Goal: Information Seeking & Learning: Learn about a topic

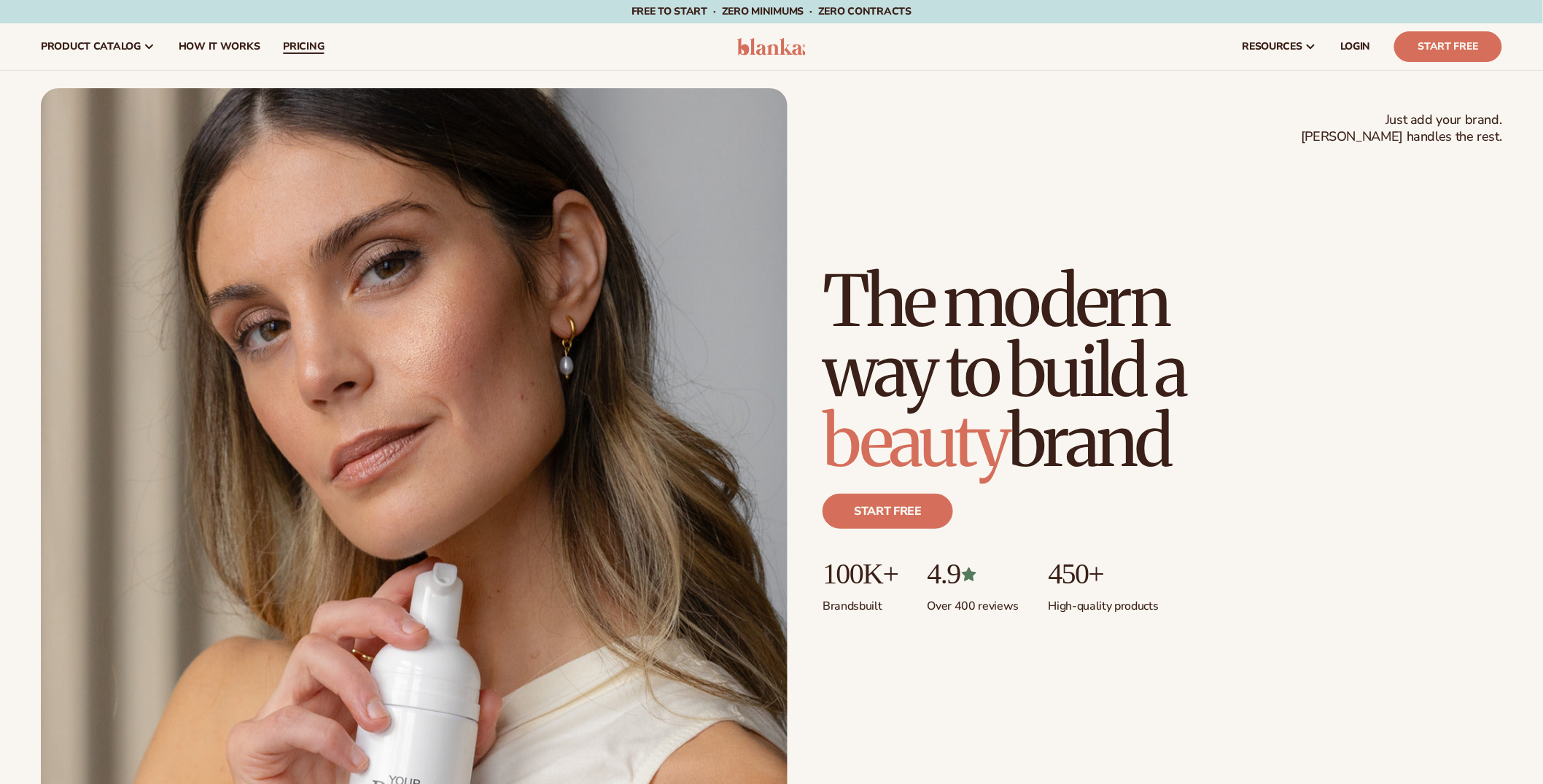
click at [298, 50] on span "pricing" at bounding box center [303, 47] width 41 height 12
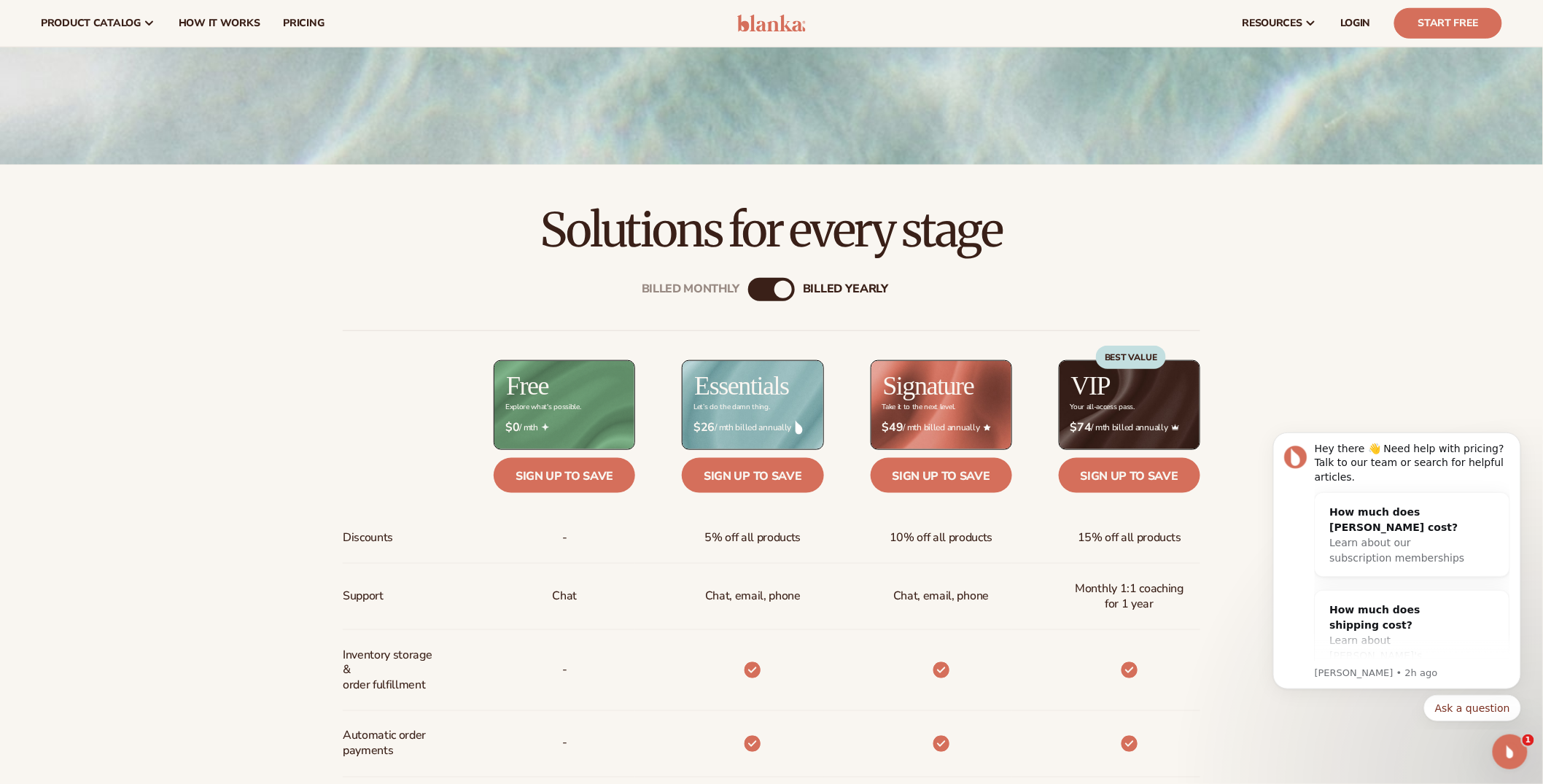
scroll to position [405, 0]
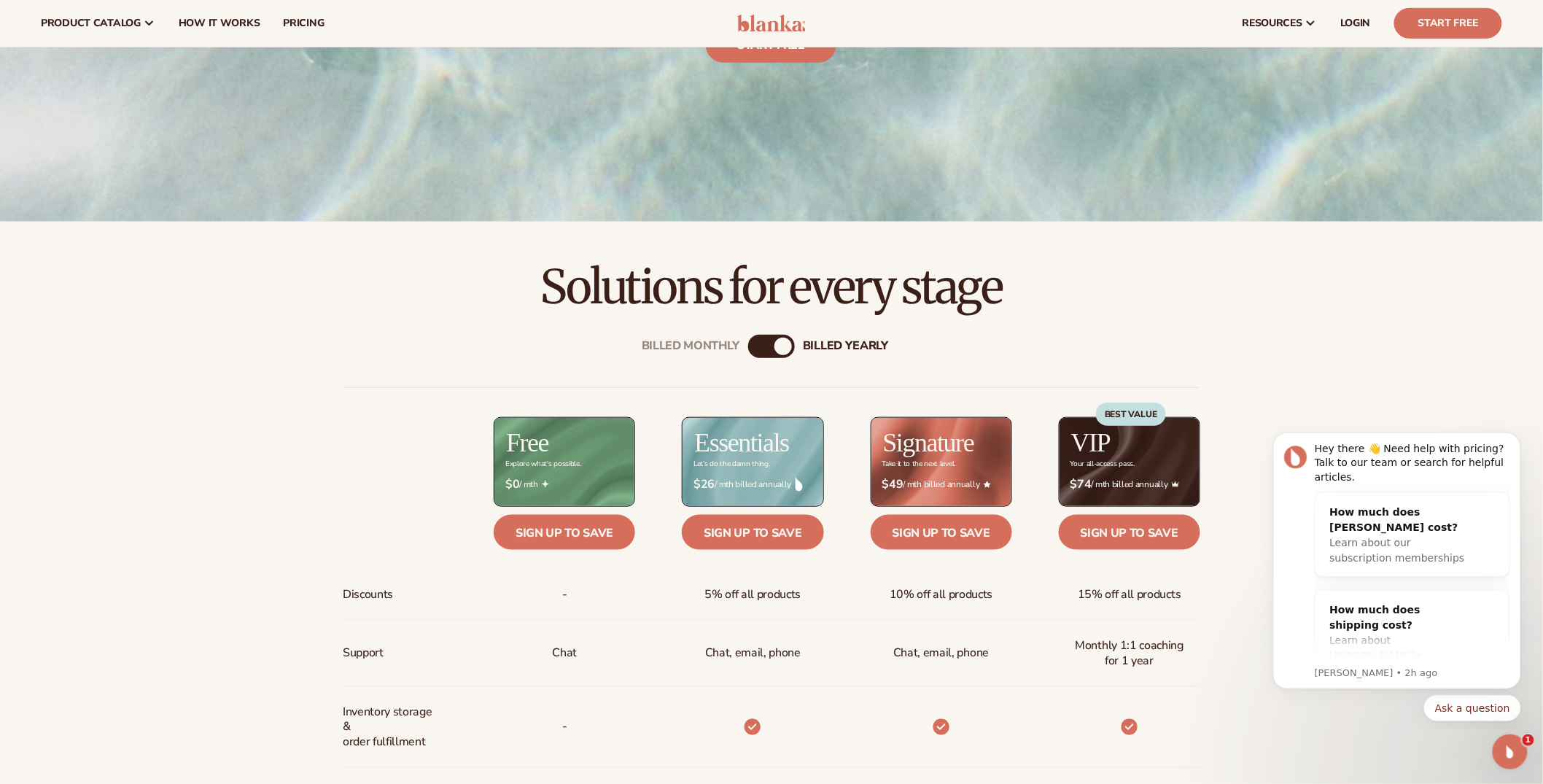
click at [763, 344] on div "Billed Monthly" at bounding box center [757, 346] width 18 height 18
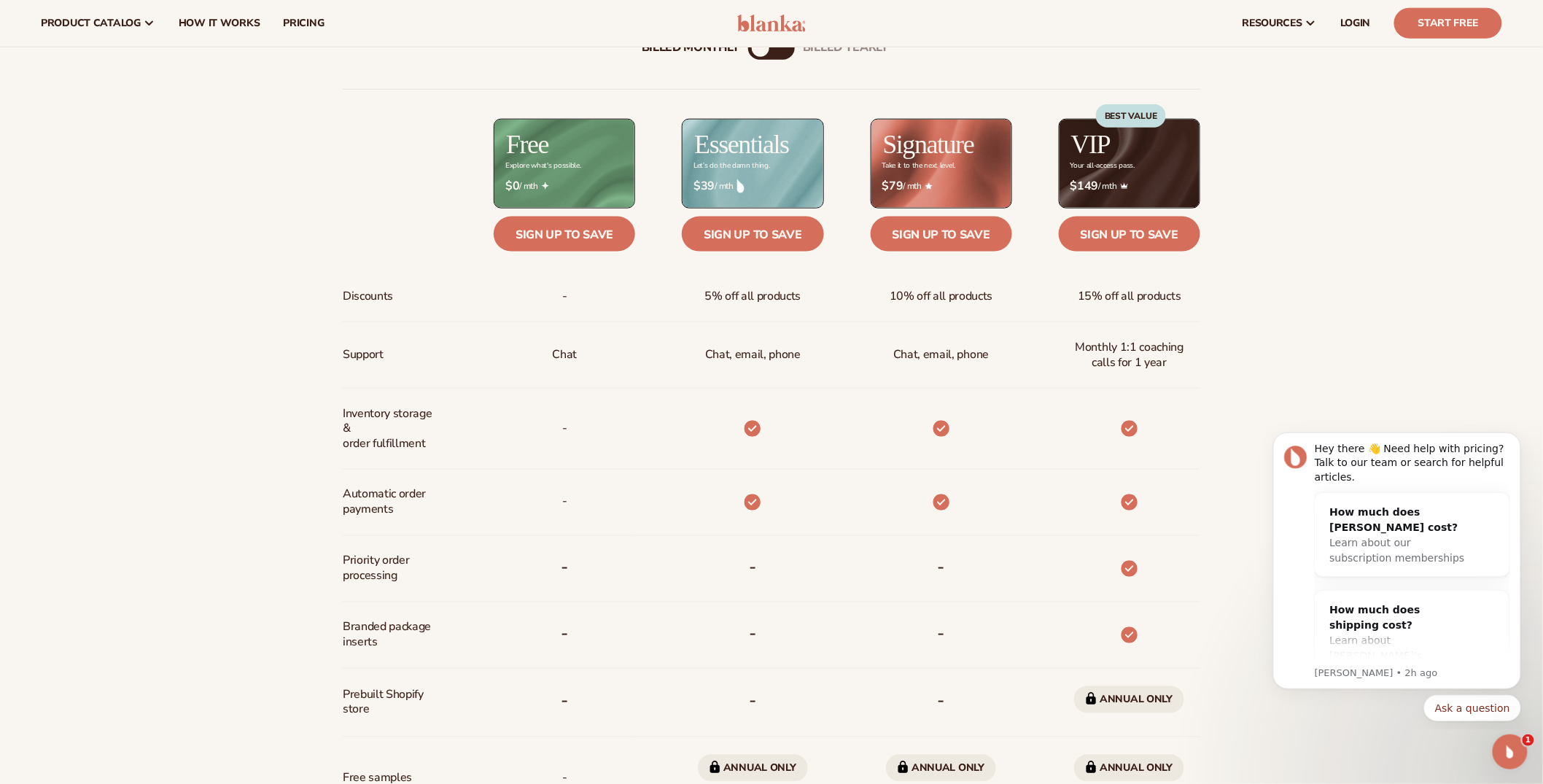
scroll to position [890, 0]
